Goal: Information Seeking & Learning: Compare options

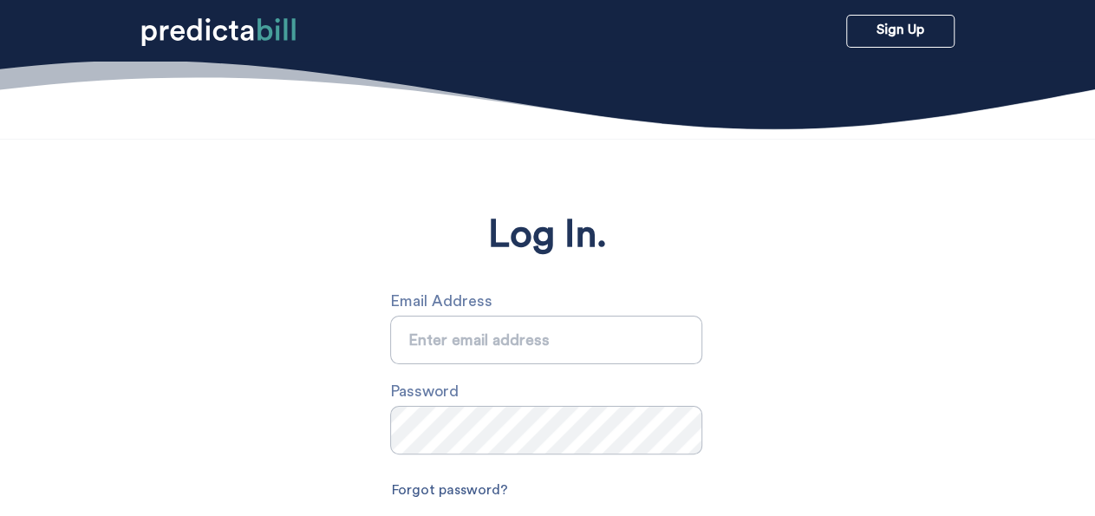
click at [433, 342] on input "text" at bounding box center [546, 340] width 312 height 49
type input "a"
type input "Ashley.Marshall@quinnipiac.edu"
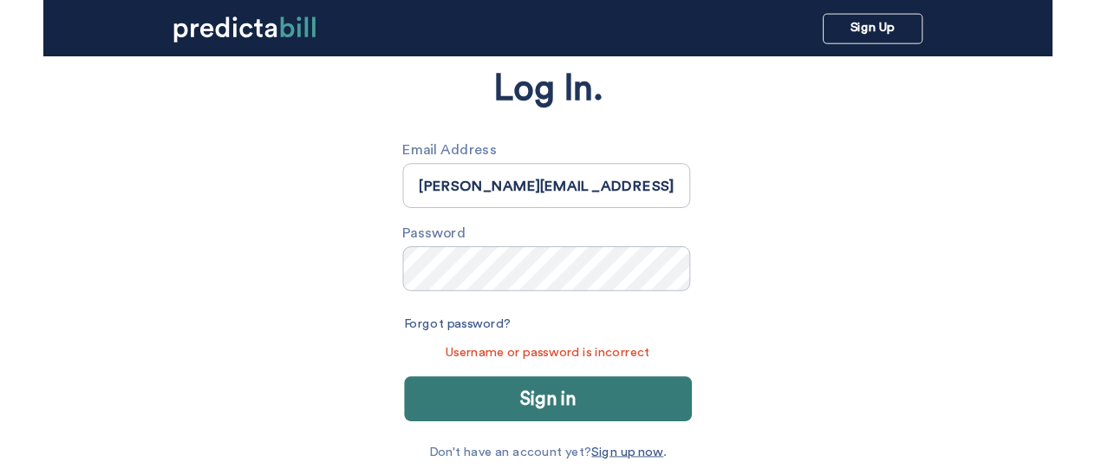
scroll to position [147, 0]
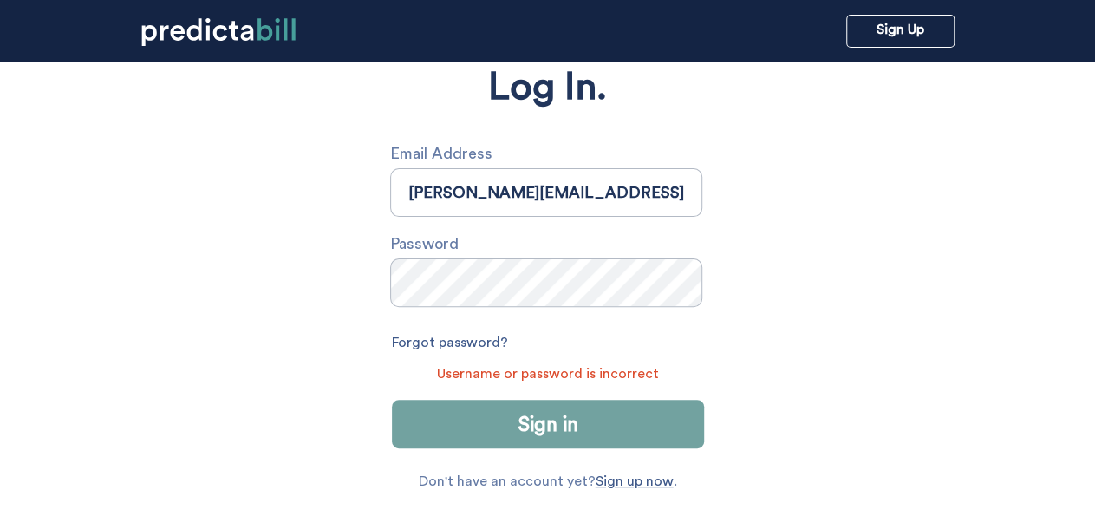
click at [505, 433] on button "Sign in" at bounding box center [548, 424] width 312 height 49
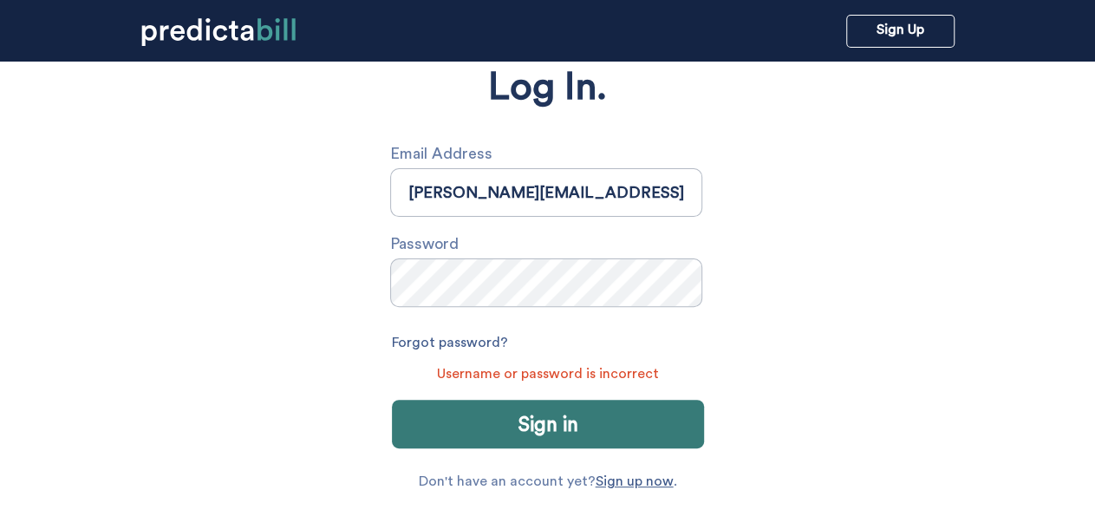
click at [664, 195] on input "Ashley.Marshall@quinnipiac.edu" at bounding box center [546, 192] width 312 height 49
drag, startPoint x: 664, startPoint y: 195, endPoint x: 381, endPoint y: 174, distance: 284.3
click at [390, 174] on input "Ashley.Marshall@quinnipiac.edu" at bounding box center [546, 192] width 312 height 49
type input "altmarshall90@gmail.com"
click at [449, 336] on link "Forgot password?" at bounding box center [450, 343] width 116 height 29
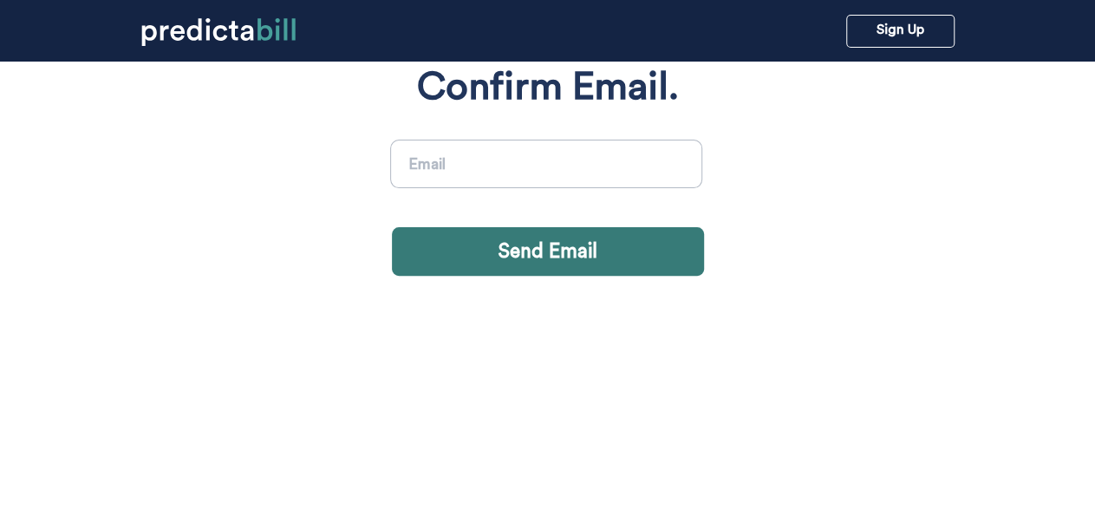
click at [491, 166] on input at bounding box center [546, 164] width 312 height 49
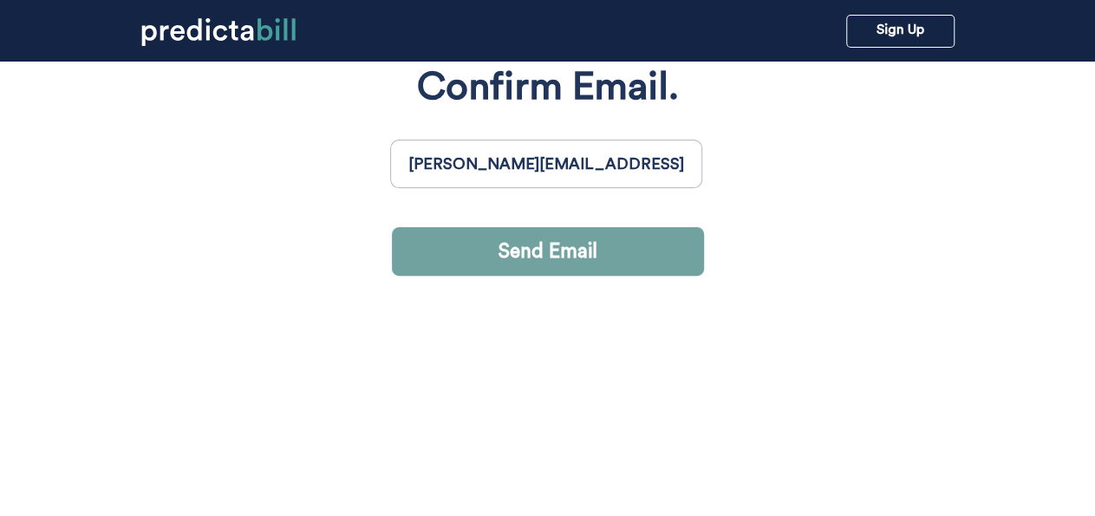
type input "Ashley.Marshall@quinnipiac.edu"
click at [511, 245] on button "Send Email" at bounding box center [548, 251] width 312 height 49
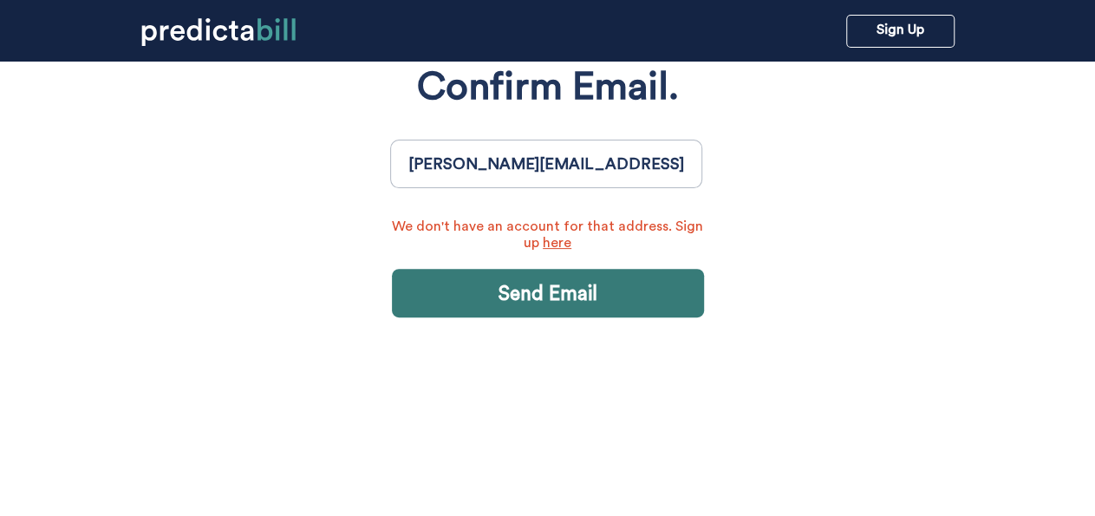
drag, startPoint x: 658, startPoint y: 160, endPoint x: 138, endPoint y: 169, distance: 520.2
click at [390, 169] on input "Ashley.Marshall@quinnipiac.edu" at bounding box center [546, 164] width 312 height 49
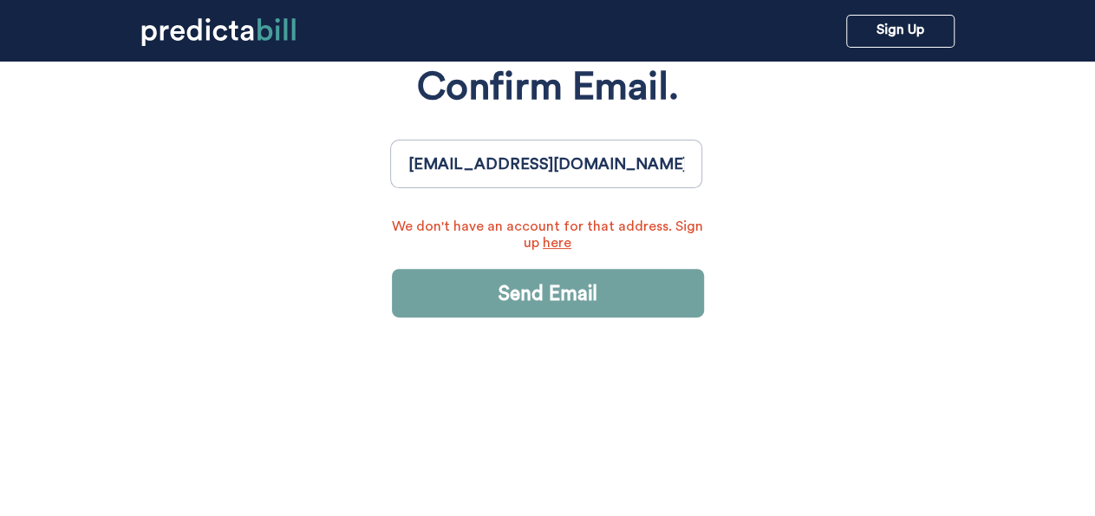
type input "altmarshall90@gmail.com"
click at [440, 296] on button "Send Email" at bounding box center [548, 293] width 312 height 49
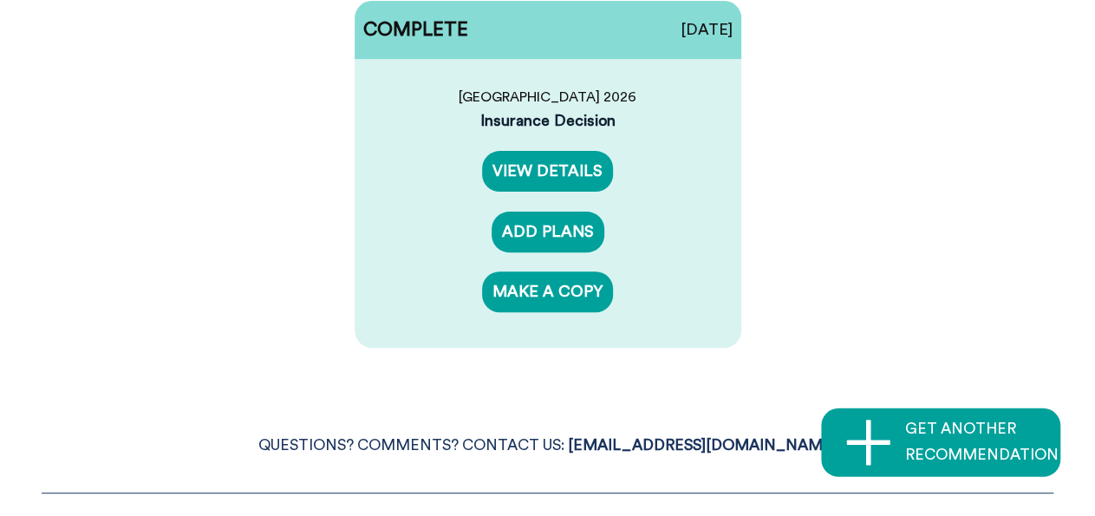
scroll to position [220, 0]
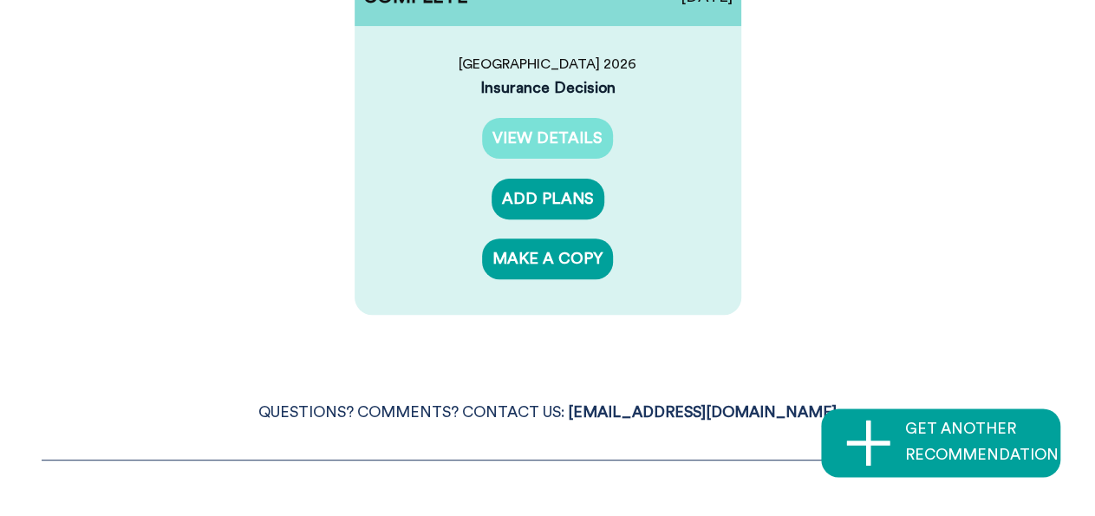
click at [554, 159] on link "VIEW DETAILS" at bounding box center [547, 138] width 131 height 41
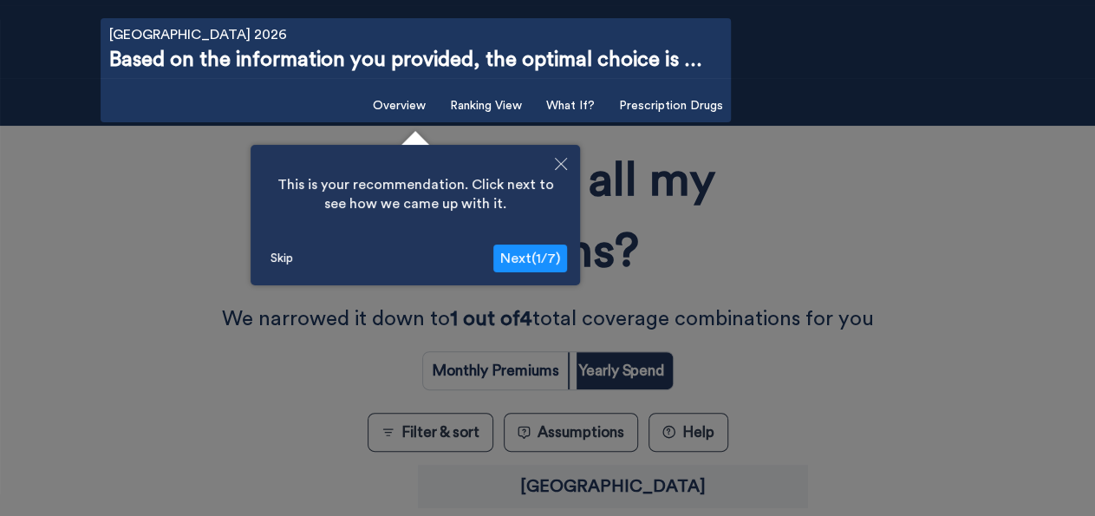
scroll to position [62, 0]
click at [554, 222] on div "This is your recommendation. Click next to see how we came up with it." at bounding box center [415, 194] width 303 height 74
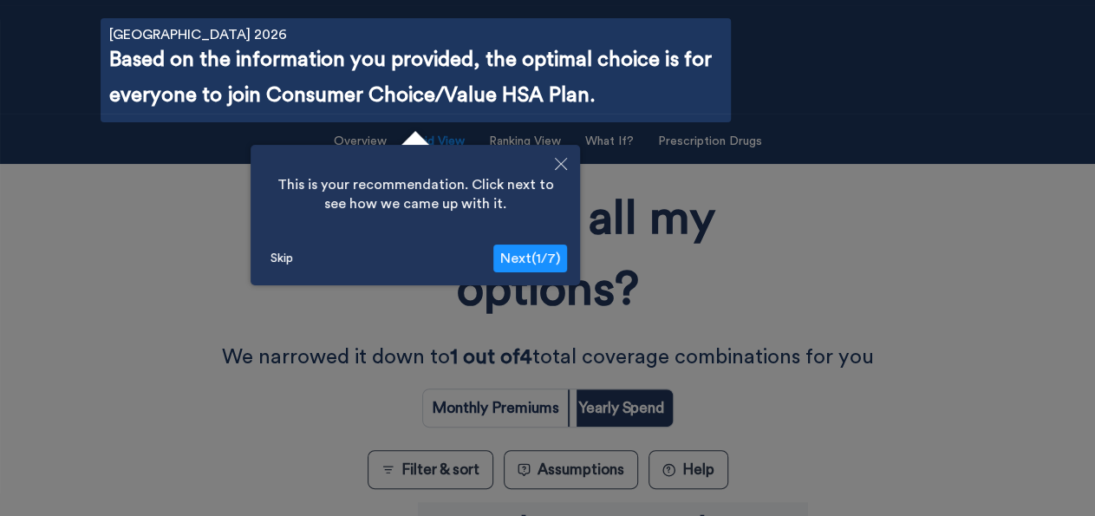
click at [518, 251] on button "Next ( 1 / 7 )" at bounding box center [530, 258] width 74 height 28
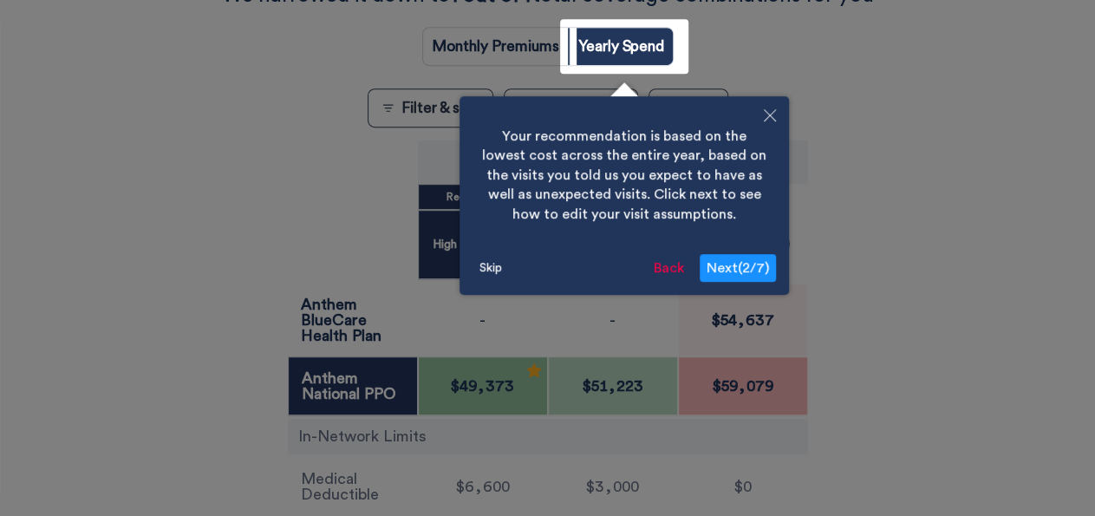
scroll to position [423, 0]
click at [727, 276] on button "Next ( 2 / 7 )" at bounding box center [738, 267] width 76 height 28
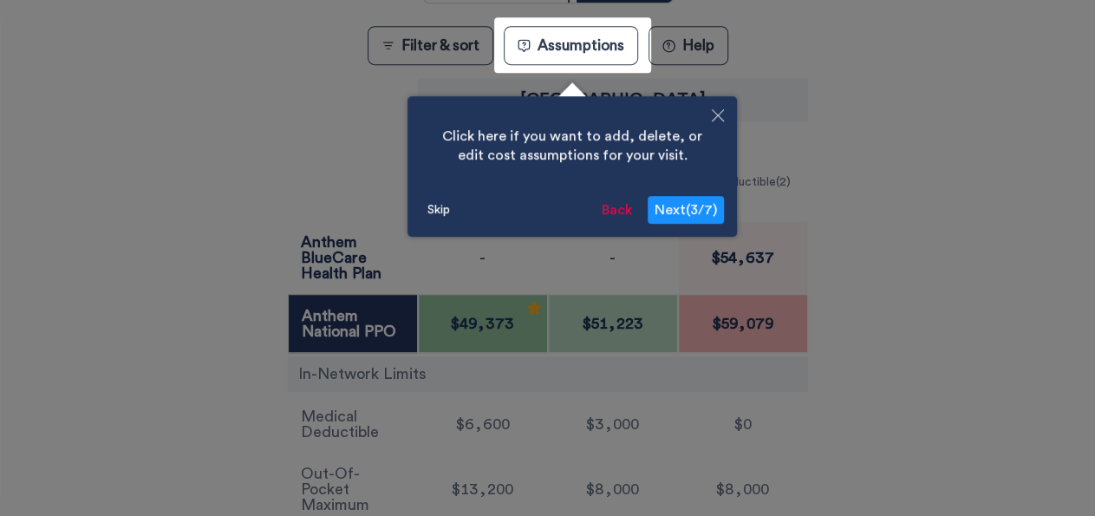
click at [684, 217] on button "Next ( 3 / 7 )" at bounding box center [686, 210] width 76 height 28
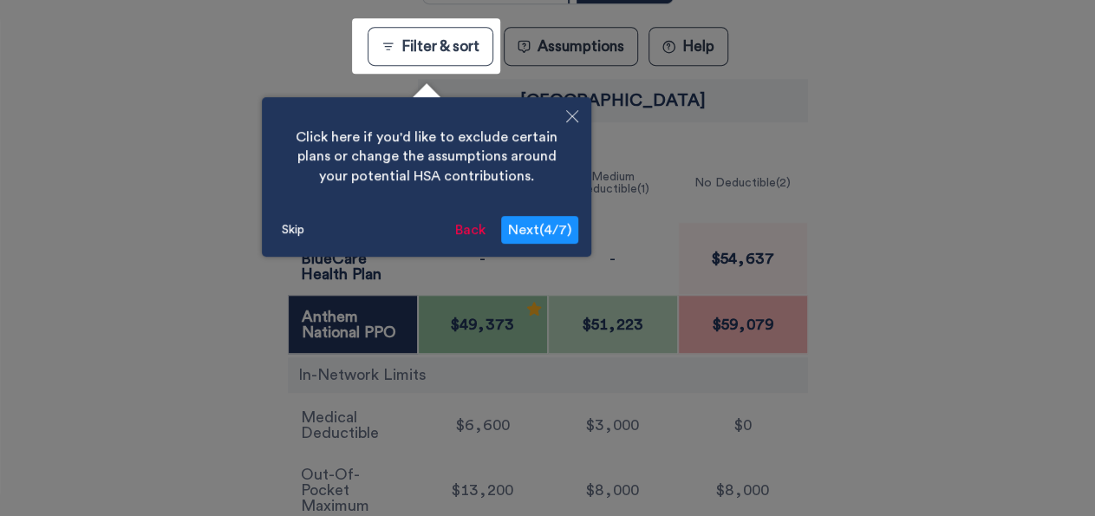
scroll to position [485, 0]
click at [561, 220] on button "Next ( 4 / 7 )" at bounding box center [539, 229] width 77 height 28
radio input "true"
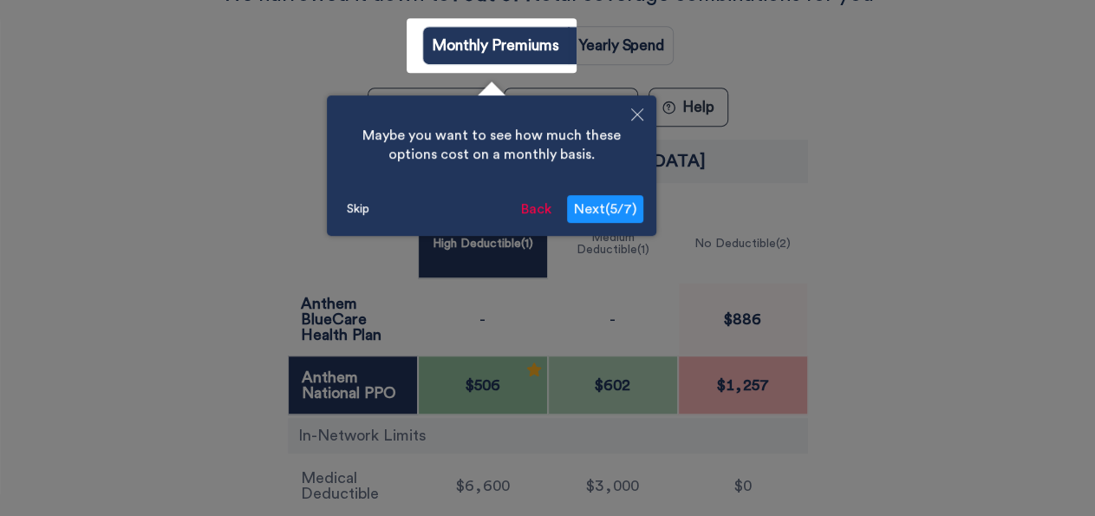
click at [596, 202] on button "Next ( 5 / 7 )" at bounding box center [605, 209] width 76 height 28
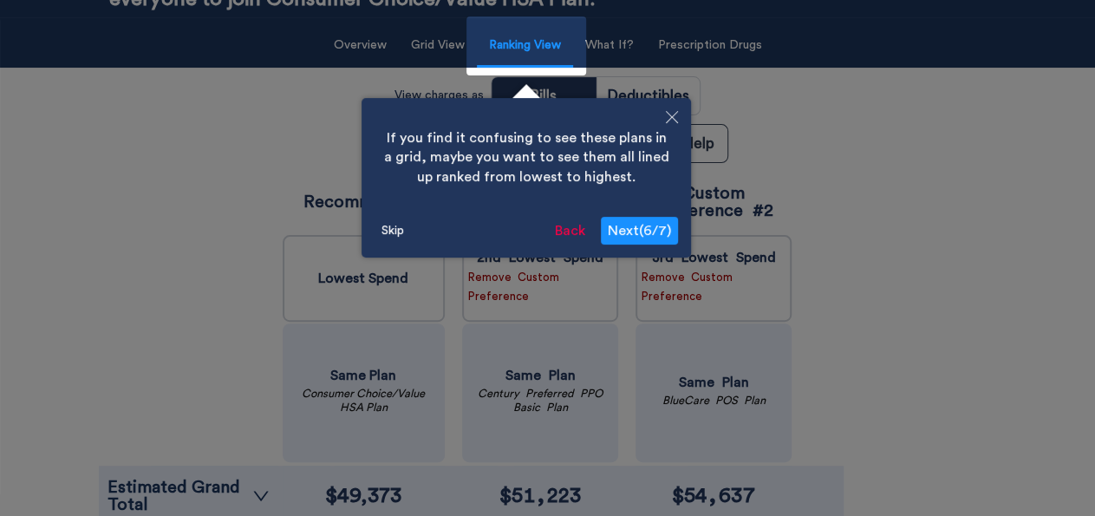
scroll to position [156, 0]
click at [661, 229] on span "Next ( 6 / 7 )" at bounding box center [639, 232] width 63 height 14
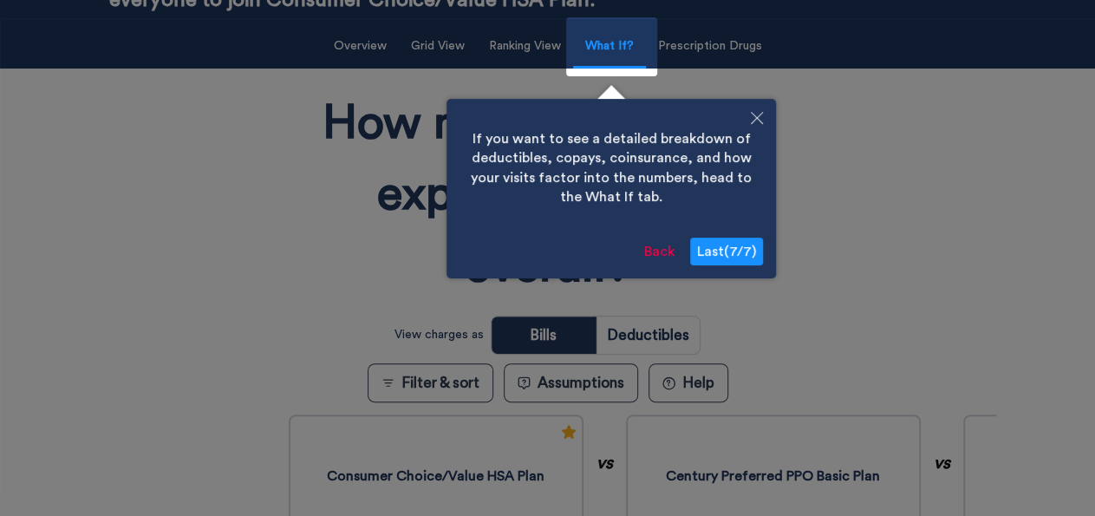
scroll to position [157, 0]
click at [661, 229] on div "If you want to see a detailed breakdown of deductibles, copays, coinsurance, an…" at bounding box center [610, 187] width 329 height 179
click at [726, 255] on span "Last ( 7 / 7 )" at bounding box center [726, 251] width 59 height 14
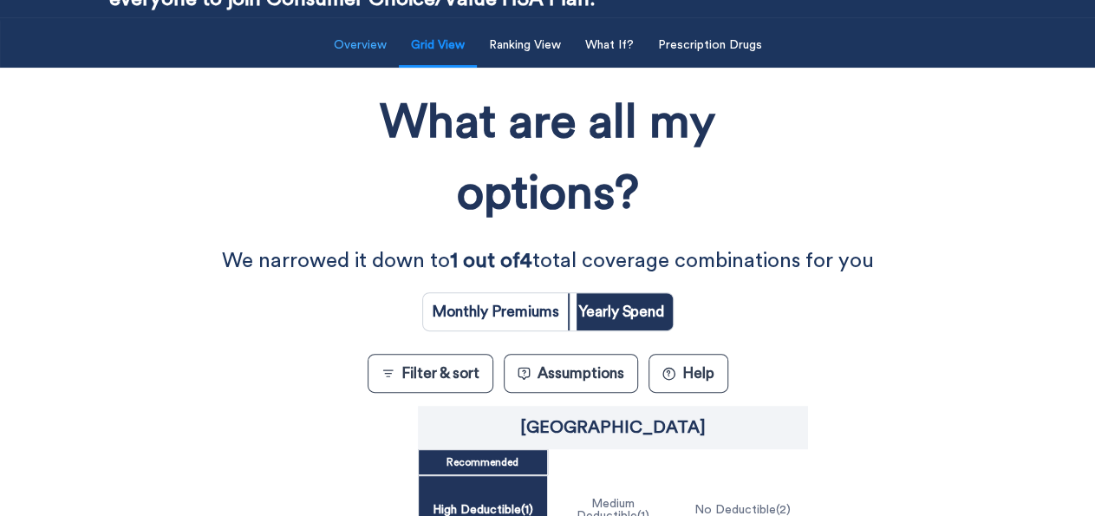
scroll to position [156, 0]
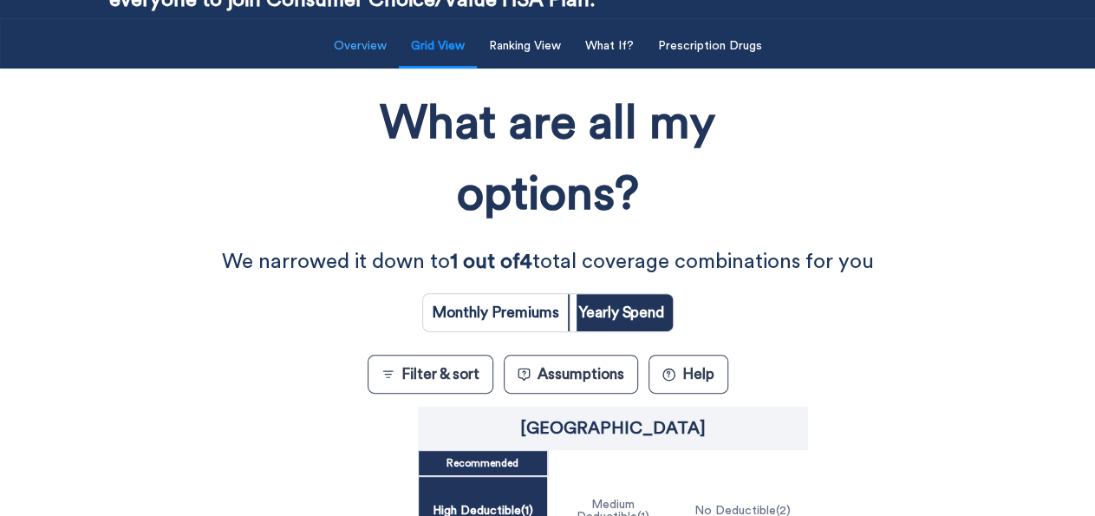
click at [350, 56] on button "Overview" at bounding box center [360, 47] width 74 height 36
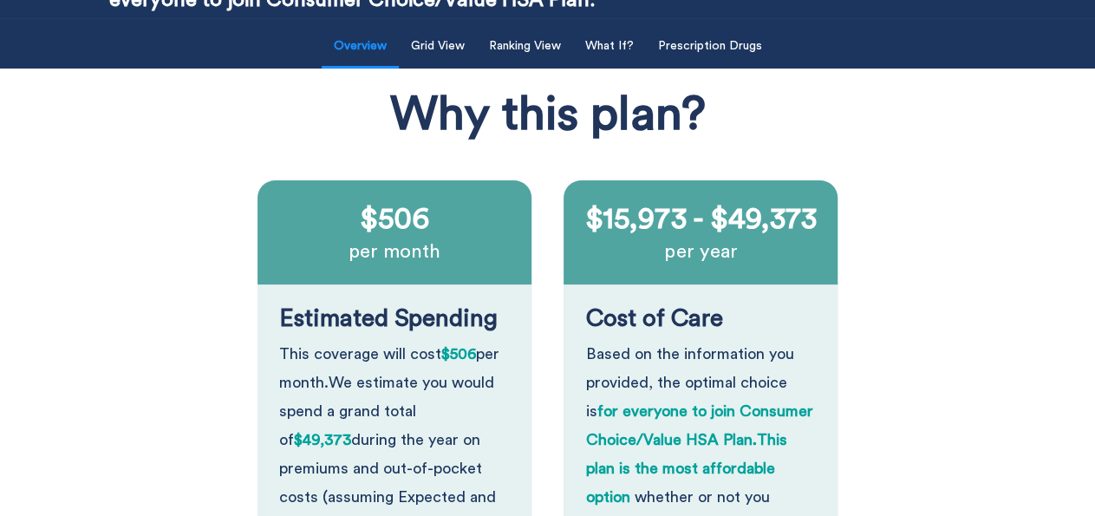
scroll to position [157, 0]
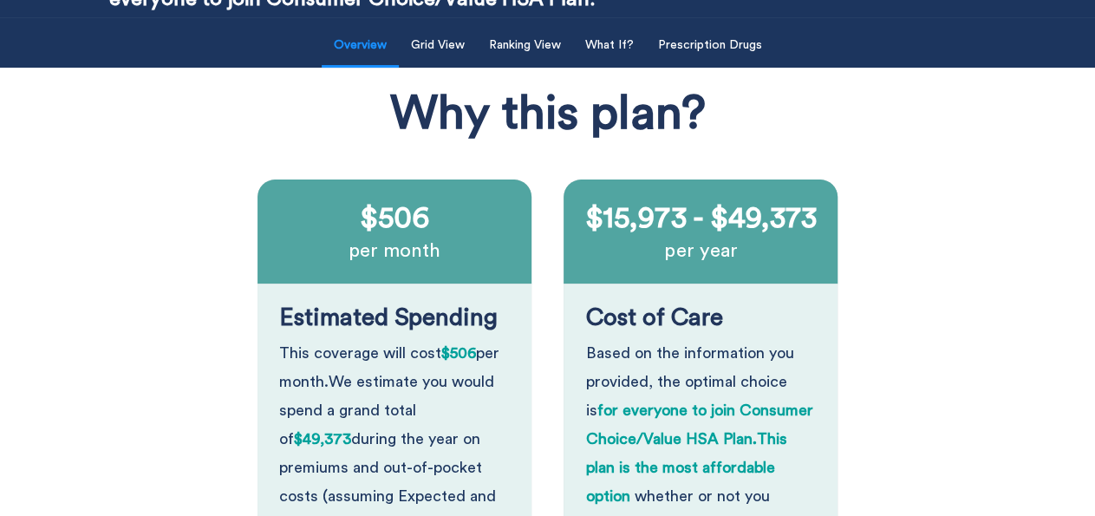
drag, startPoint x: 350, startPoint y: 55, endPoint x: 966, endPoint y: 20, distance: 616.6
click at [966, 20] on div "Overview Grid View Ranking View What If? Prescription Drugs" at bounding box center [547, 42] width 1095 height 50
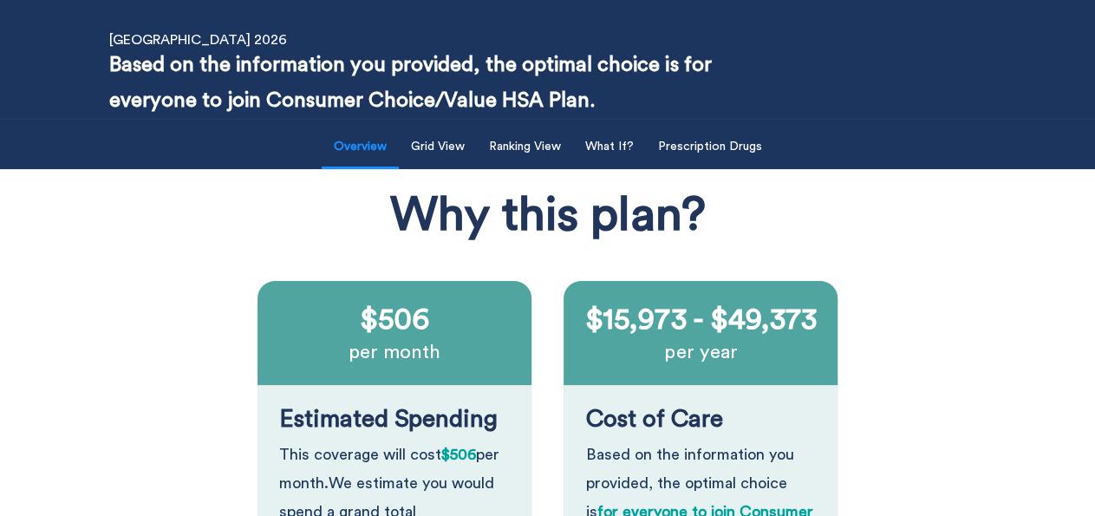
scroll to position [42, 0]
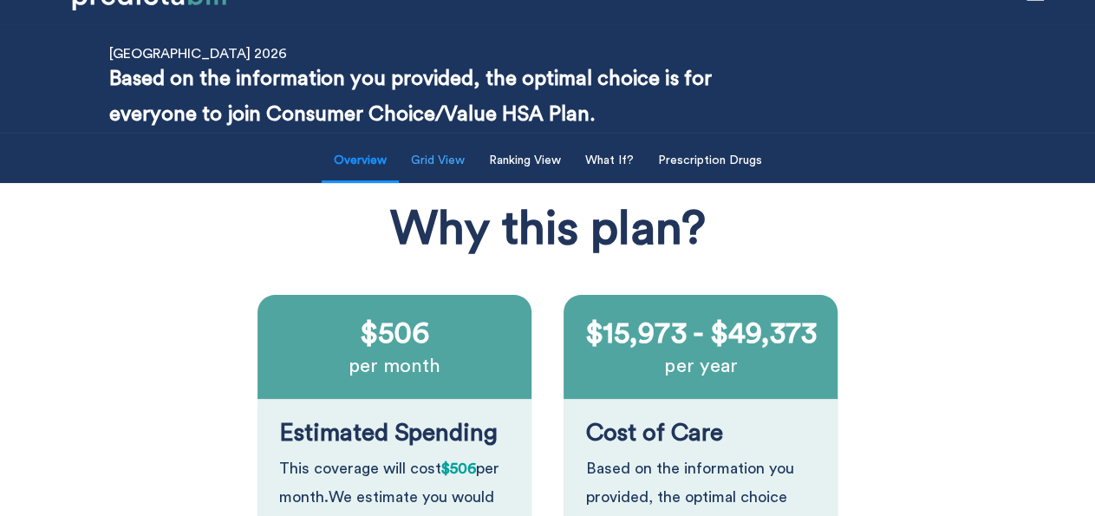
click at [450, 166] on button "Grid View" at bounding box center [438, 161] width 75 height 36
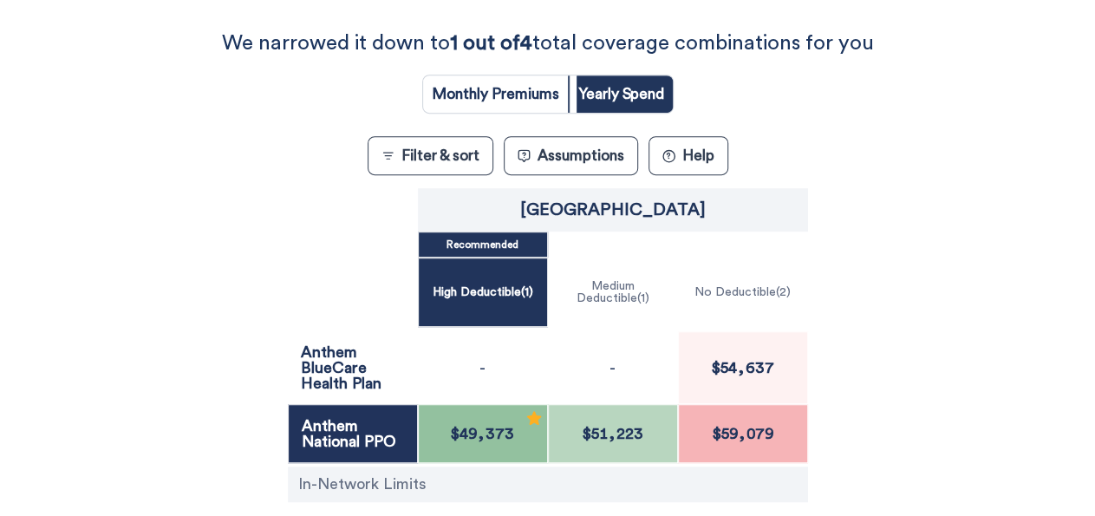
scroll to position [377, 0]
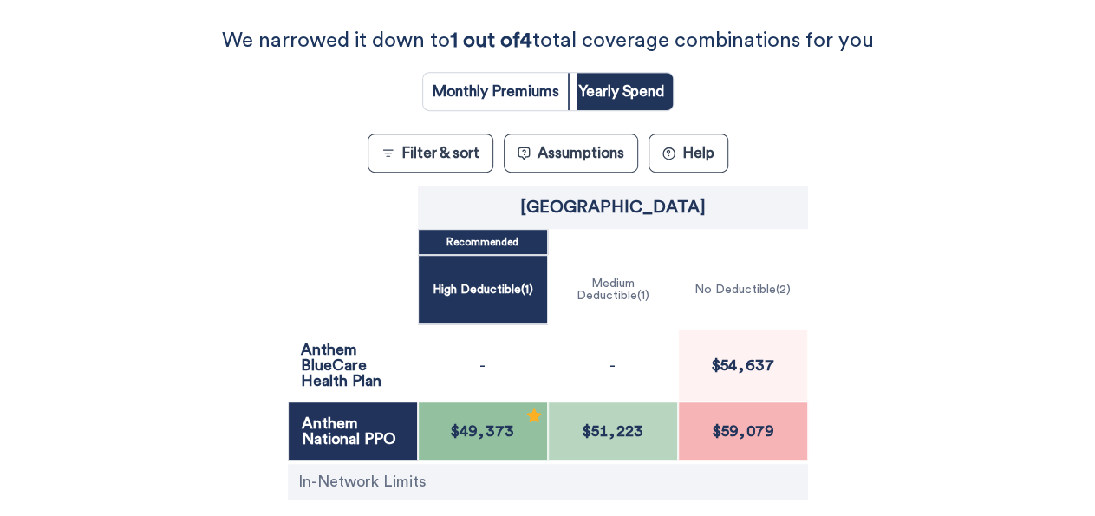
click at [518, 88] on input "radio" at bounding box center [495, 91] width 145 height 37
radio input "true"
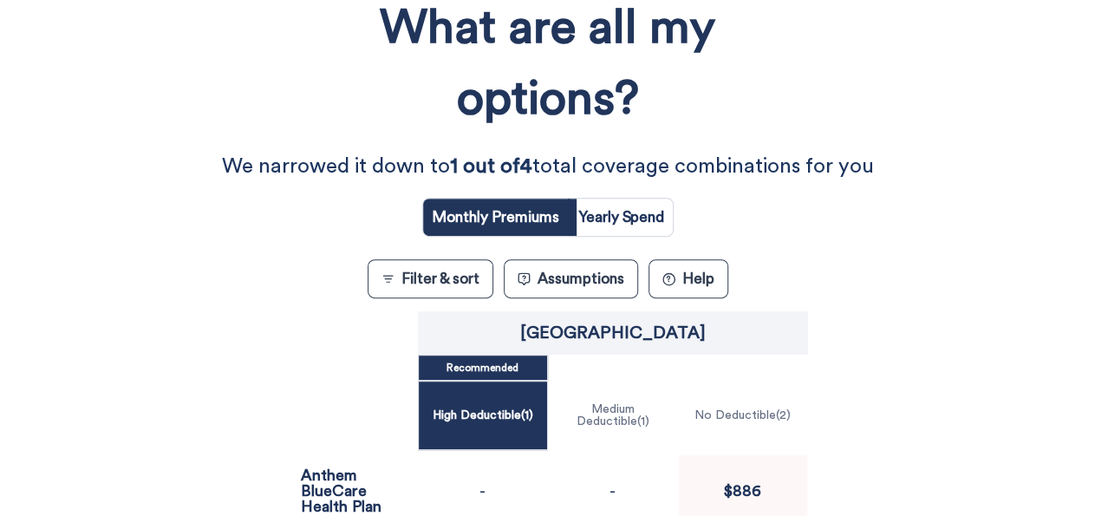
scroll to position [168, 0]
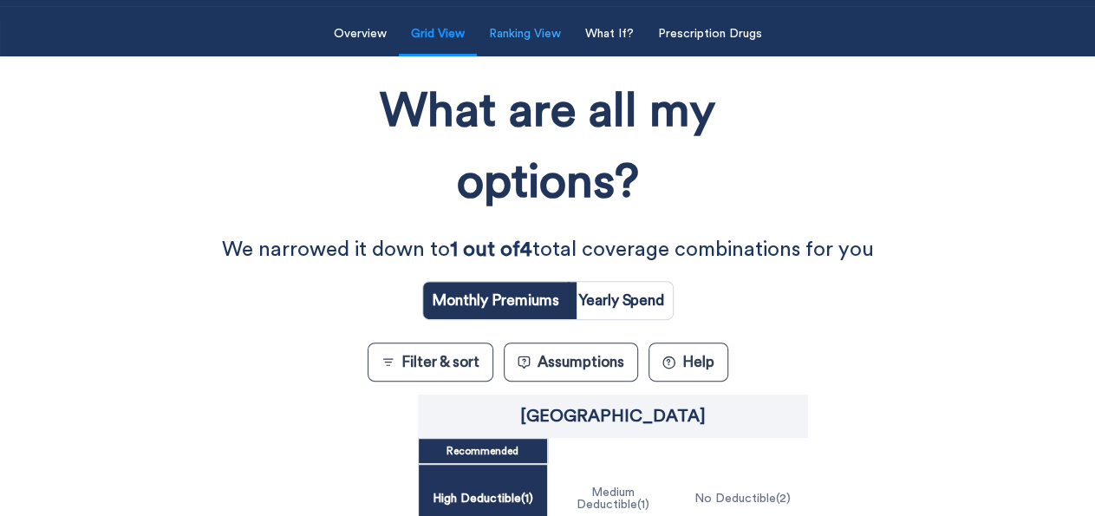
click at [540, 33] on button "Ranking View" at bounding box center [525, 34] width 93 height 36
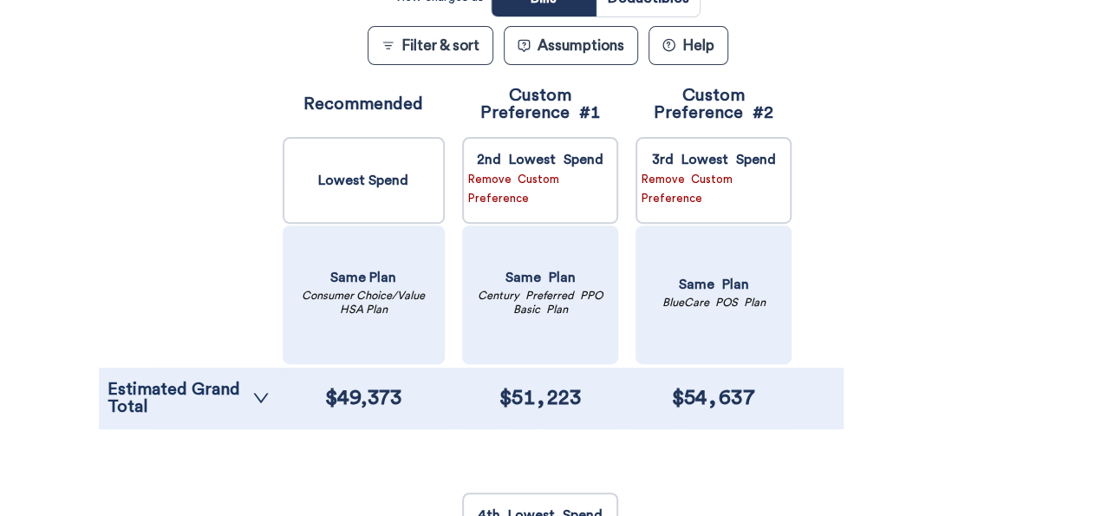
scroll to position [186, 0]
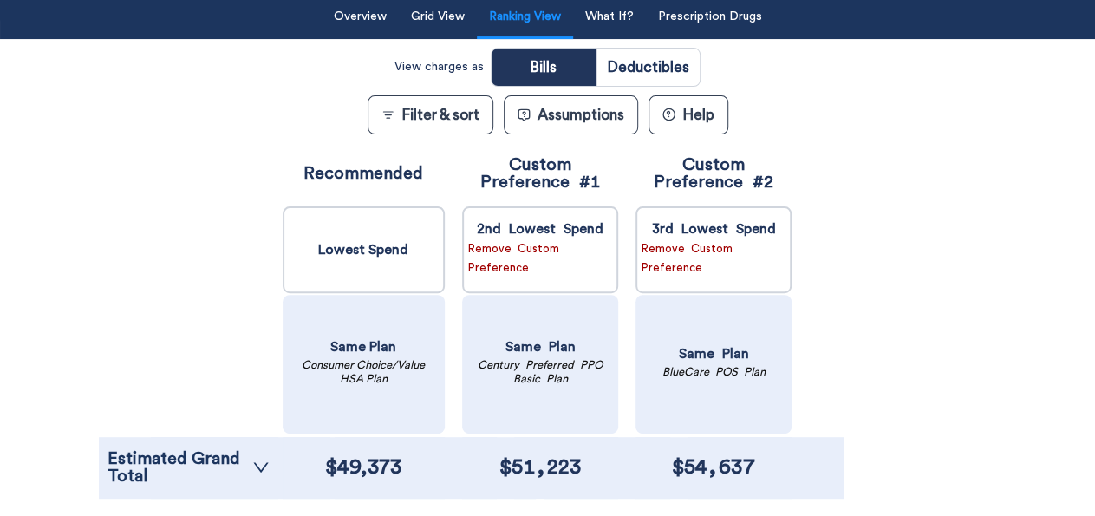
click at [656, 69] on input "radio" at bounding box center [647, 67] width 103 height 37
radio input "true"
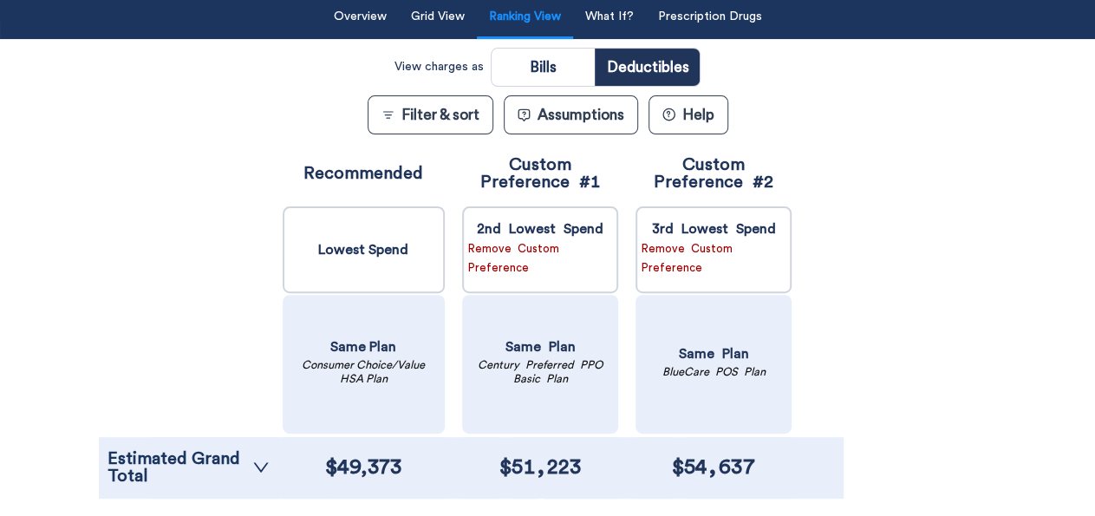
click at [538, 73] on input "radio" at bounding box center [543, 67] width 103 height 37
radio input "true"
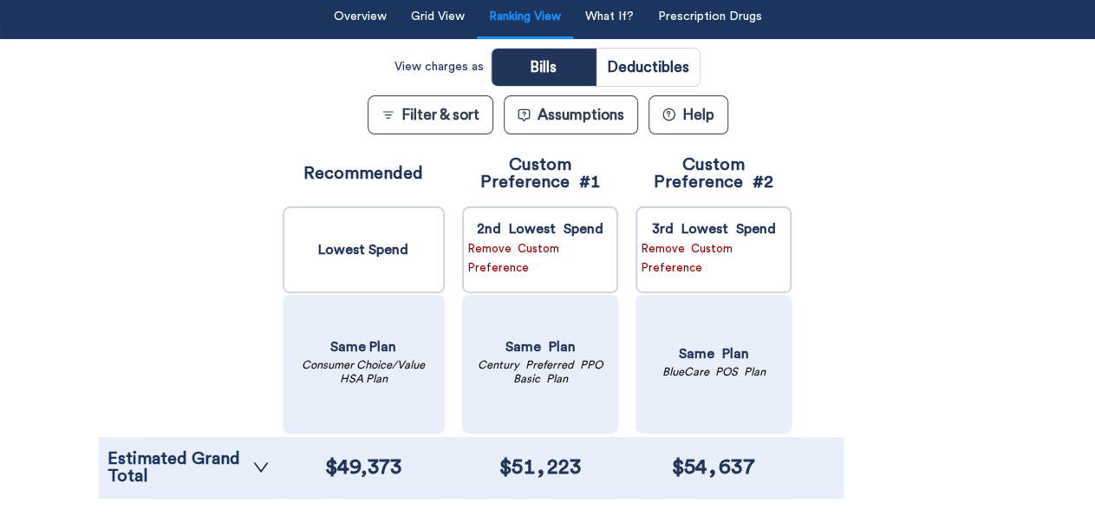
click at [646, 58] on input "radio" at bounding box center [647, 67] width 103 height 37
radio input "true"
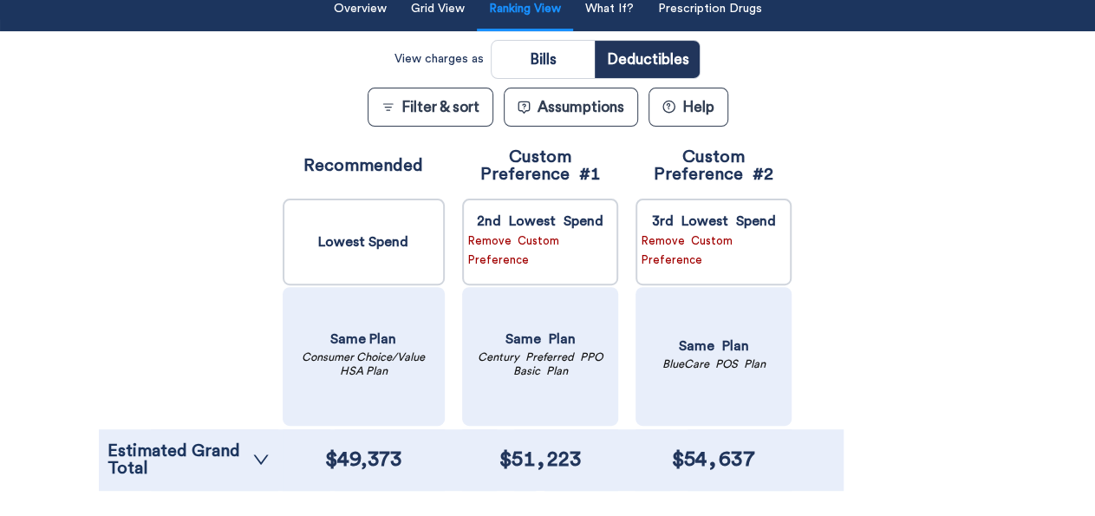
scroll to position [179, 0]
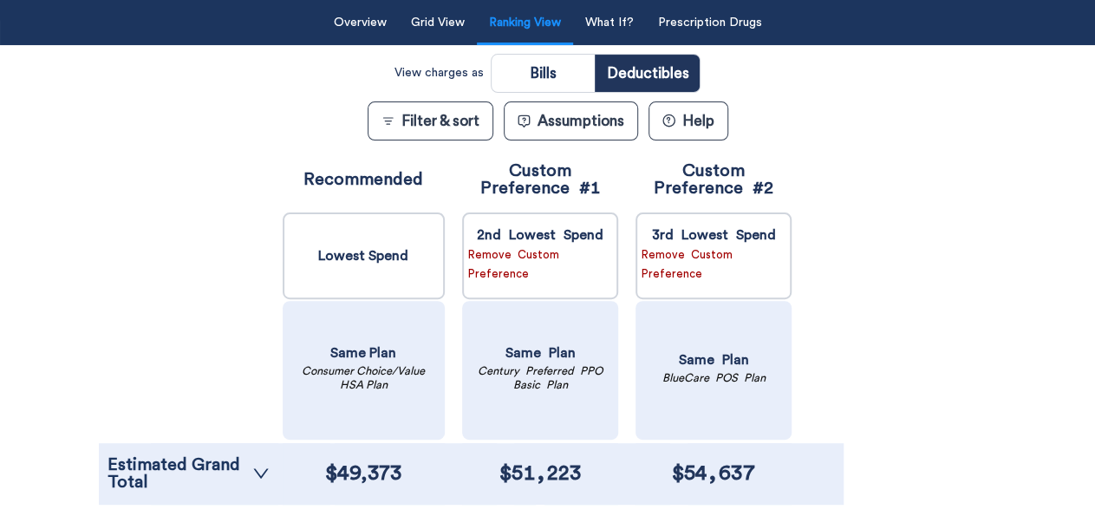
click at [554, 57] on input "radio" at bounding box center [543, 73] width 103 height 37
radio input "true"
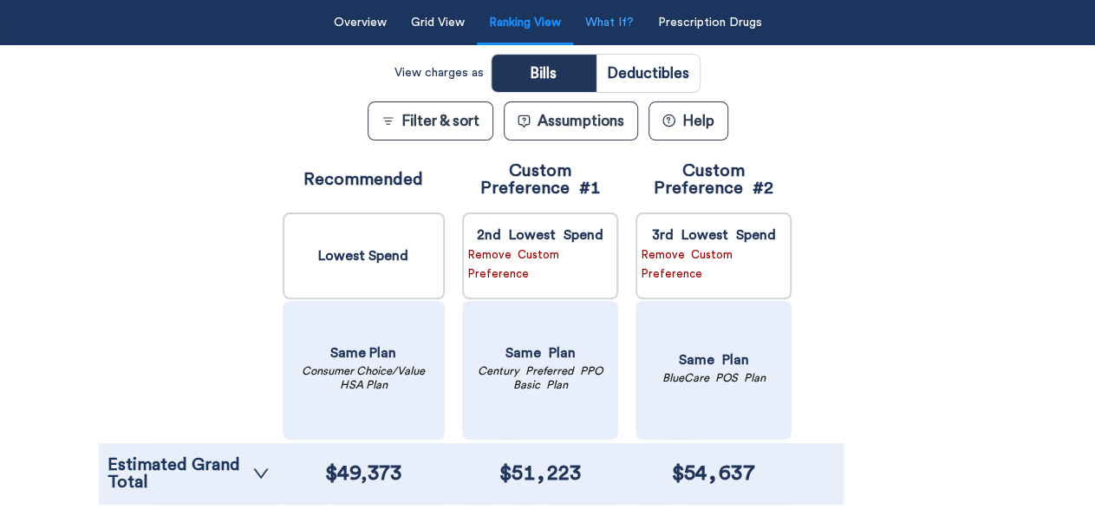
click at [616, 16] on button "What If?" at bounding box center [609, 23] width 69 height 36
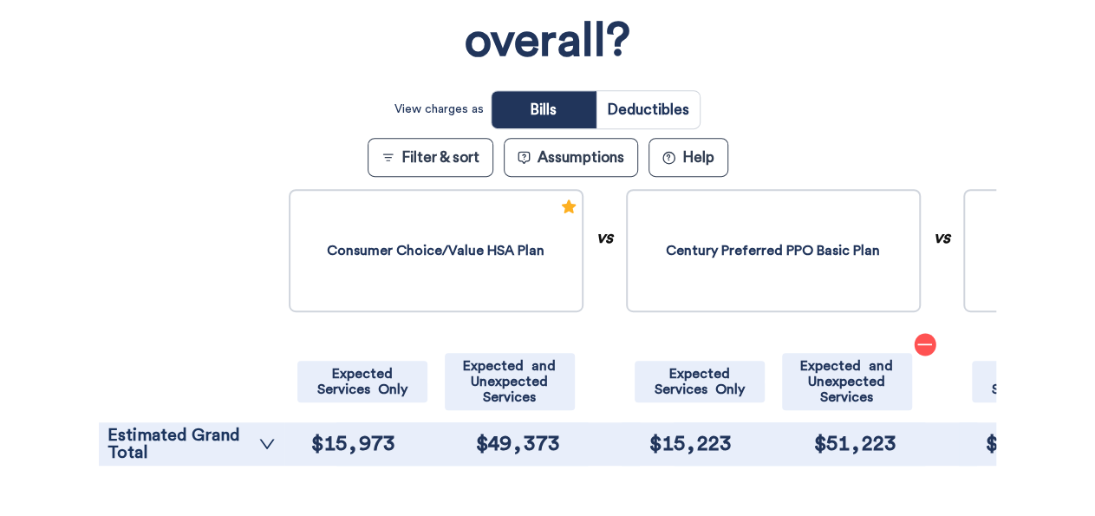
scroll to position [382, 0]
click at [423, 261] on div "Consumer Choice/Value HSA Plan" at bounding box center [436, 249] width 295 height 123
click at [426, 257] on div "Consumer Choice/Value HSA Plan" at bounding box center [436, 249] width 295 height 123
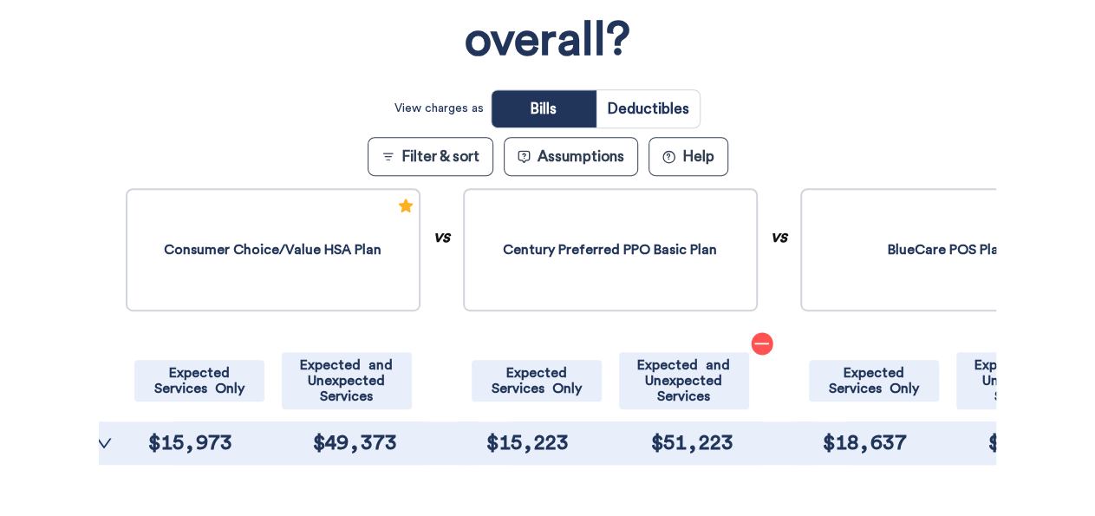
scroll to position [0, 0]
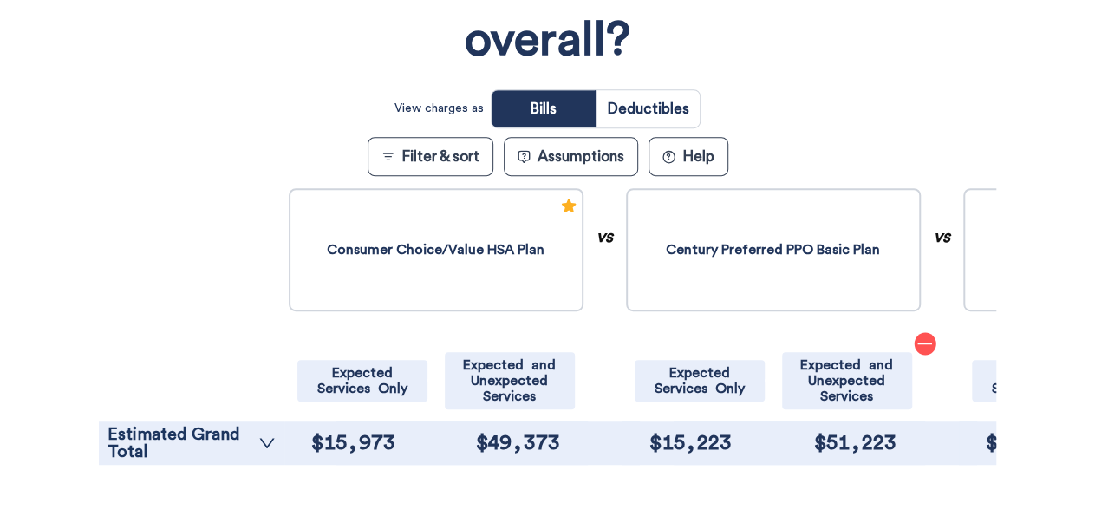
click at [632, 115] on input "radio" at bounding box center [647, 108] width 103 height 37
radio input "true"
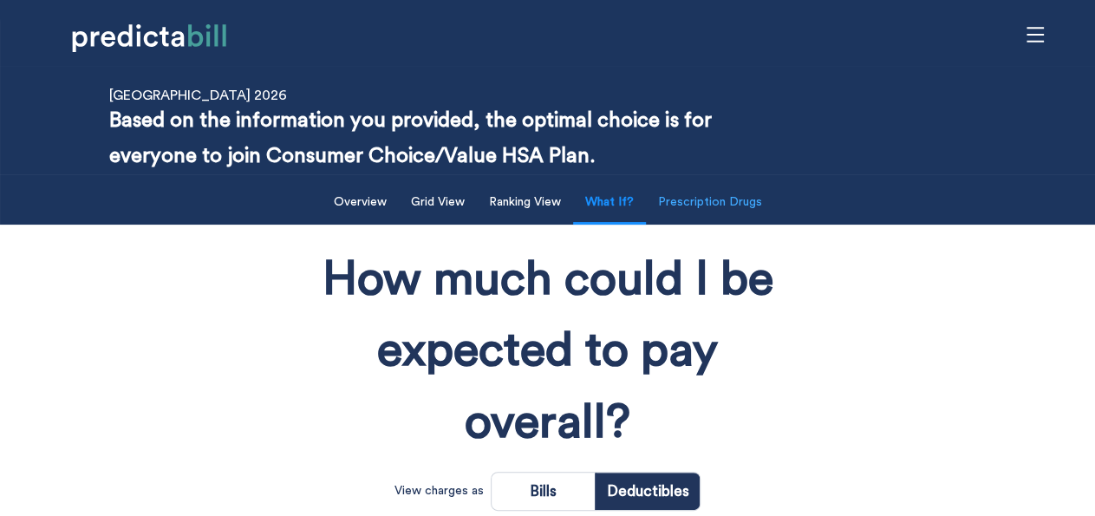
click at [707, 207] on button "Prescription Drugs" at bounding box center [710, 203] width 125 height 36
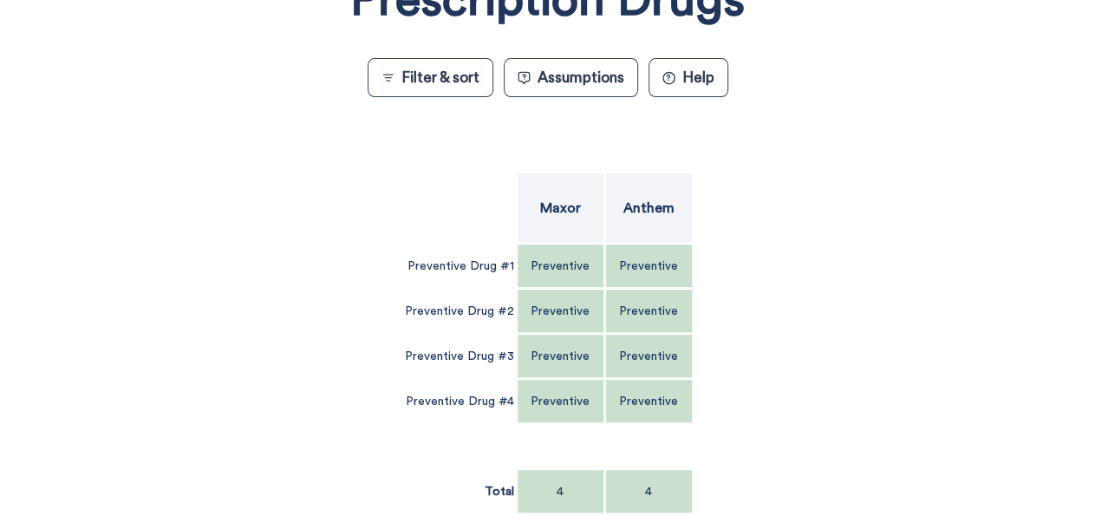
scroll to position [284, 0]
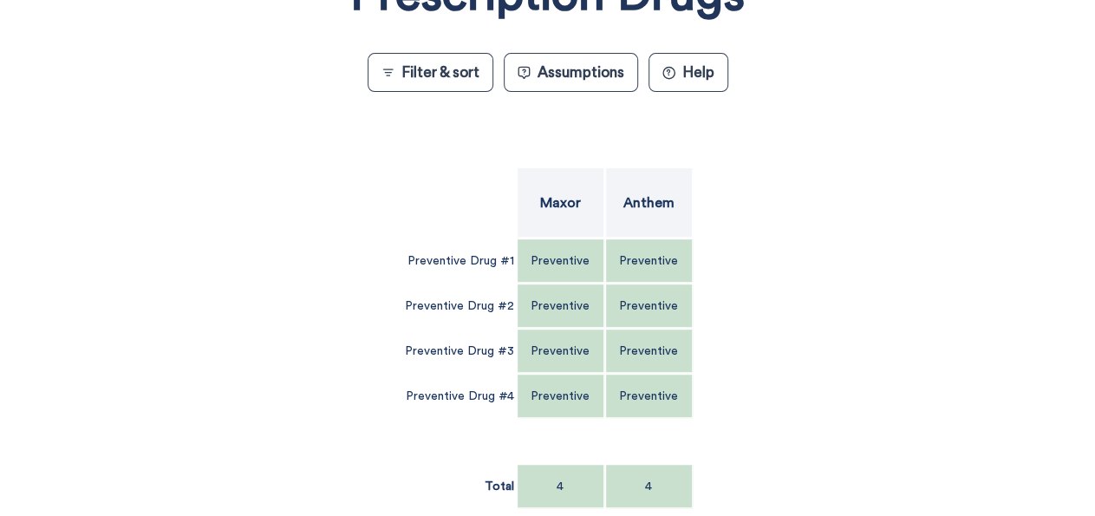
drag, startPoint x: 637, startPoint y: 224, endPoint x: 637, endPoint y: 244, distance: 20.8
click at [637, 231] on div "Anthem" at bounding box center [649, 202] width 87 height 69
click at [635, 266] on div "Preventive" at bounding box center [649, 260] width 87 height 43
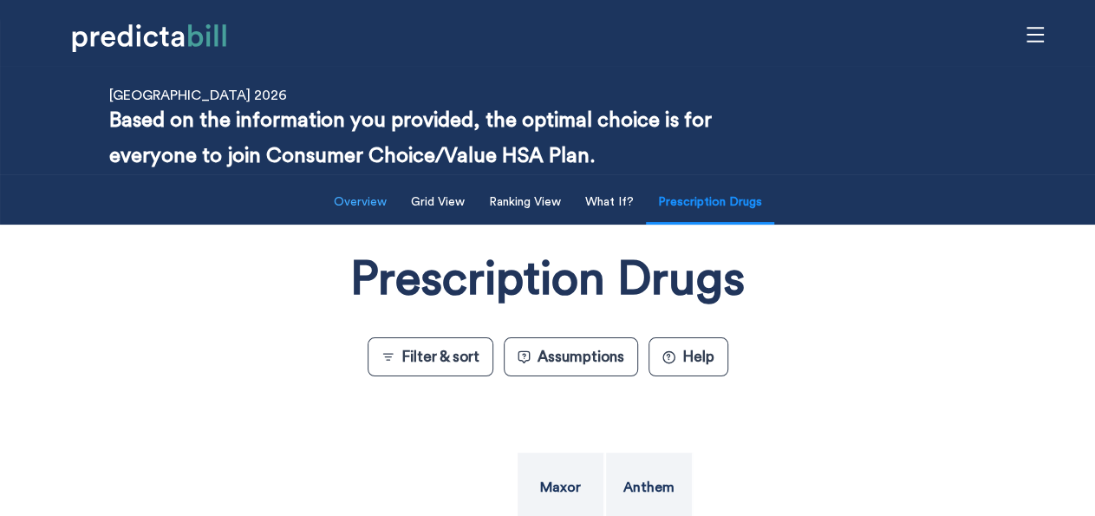
click at [367, 209] on button "Overview" at bounding box center [360, 203] width 74 height 36
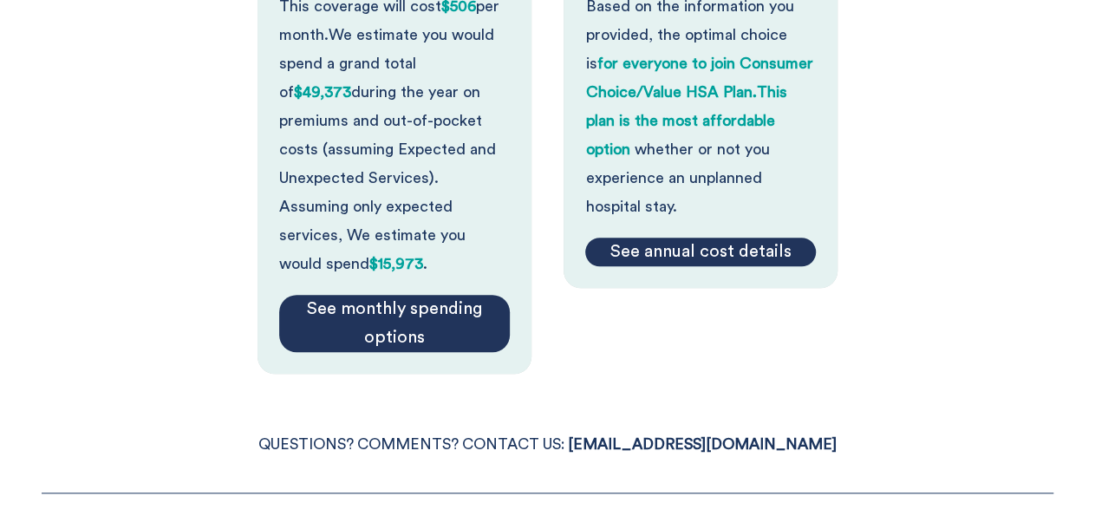
scroll to position [505, 0]
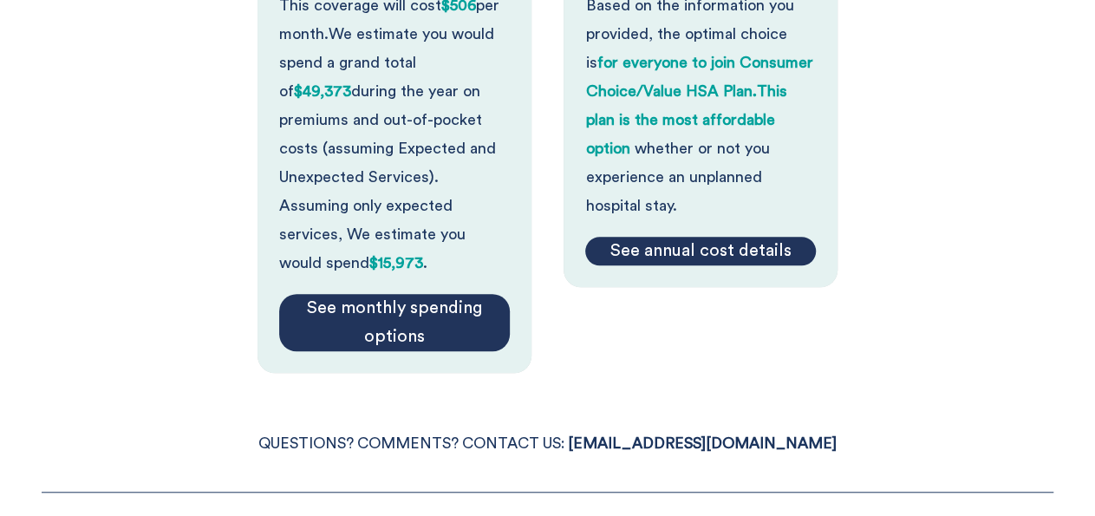
click at [779, 248] on div "See annual cost details" at bounding box center [700, 251] width 231 height 29
